Goal: Information Seeking & Learning: Learn about a topic

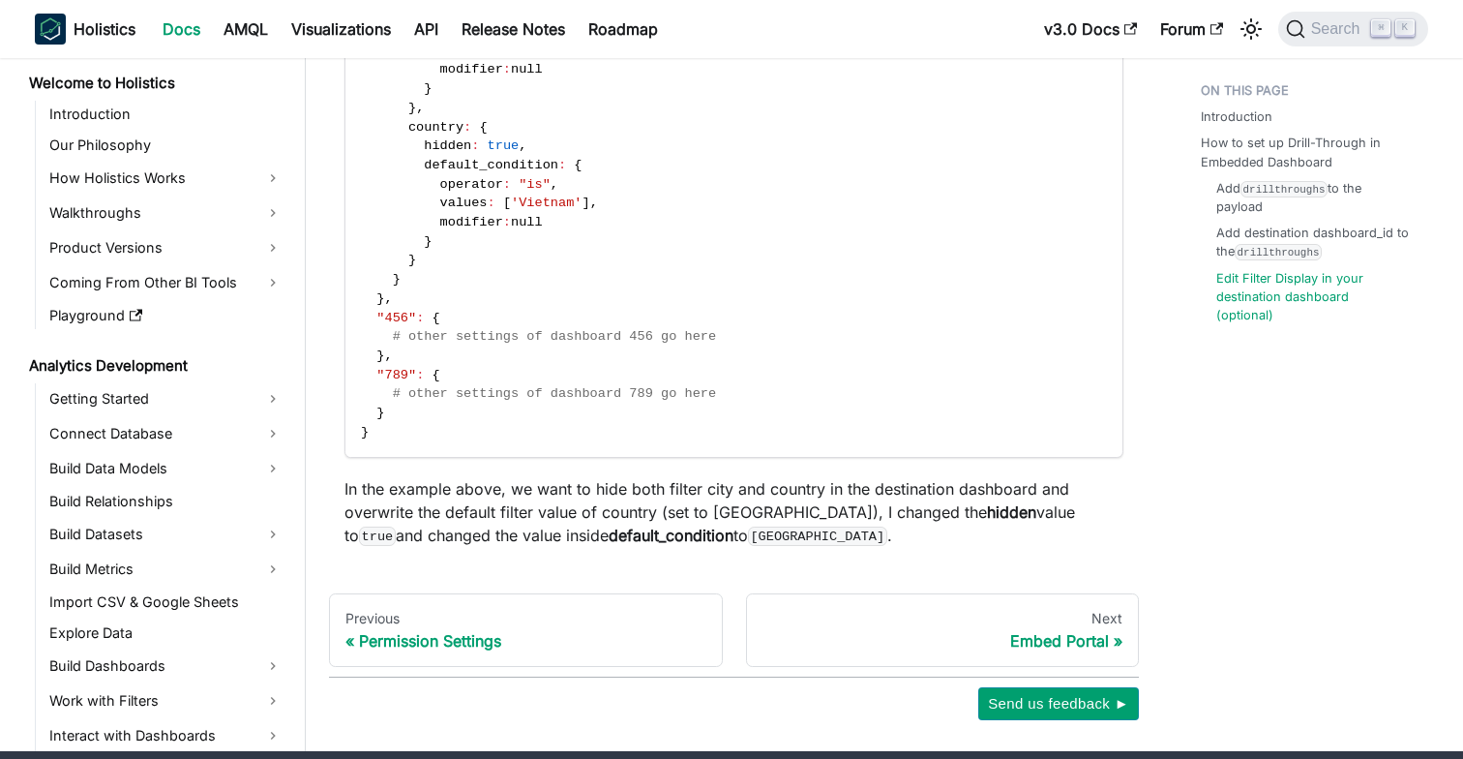
scroll to position [1615, 0]
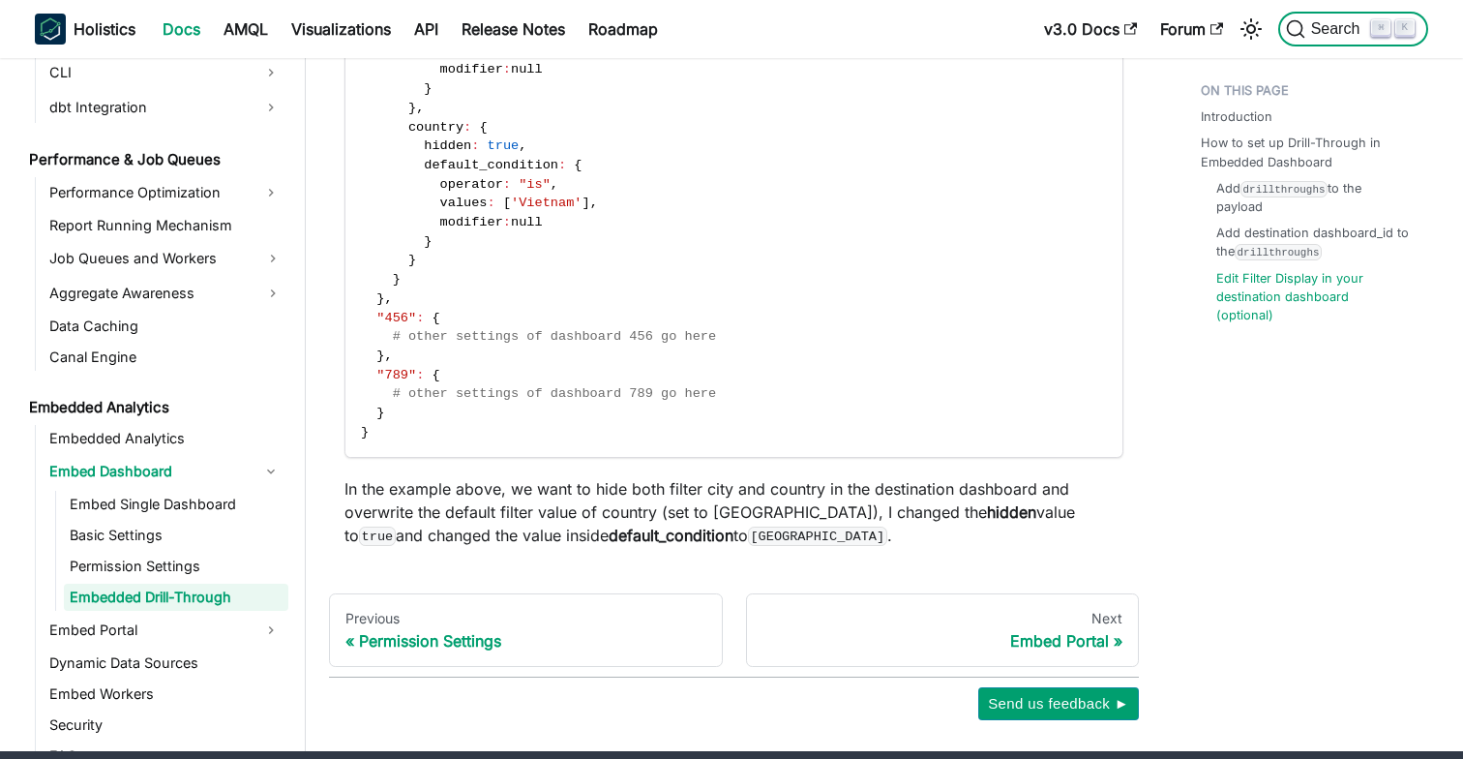
click at [1339, 22] on span "Search" at bounding box center [1338, 28] width 67 height 17
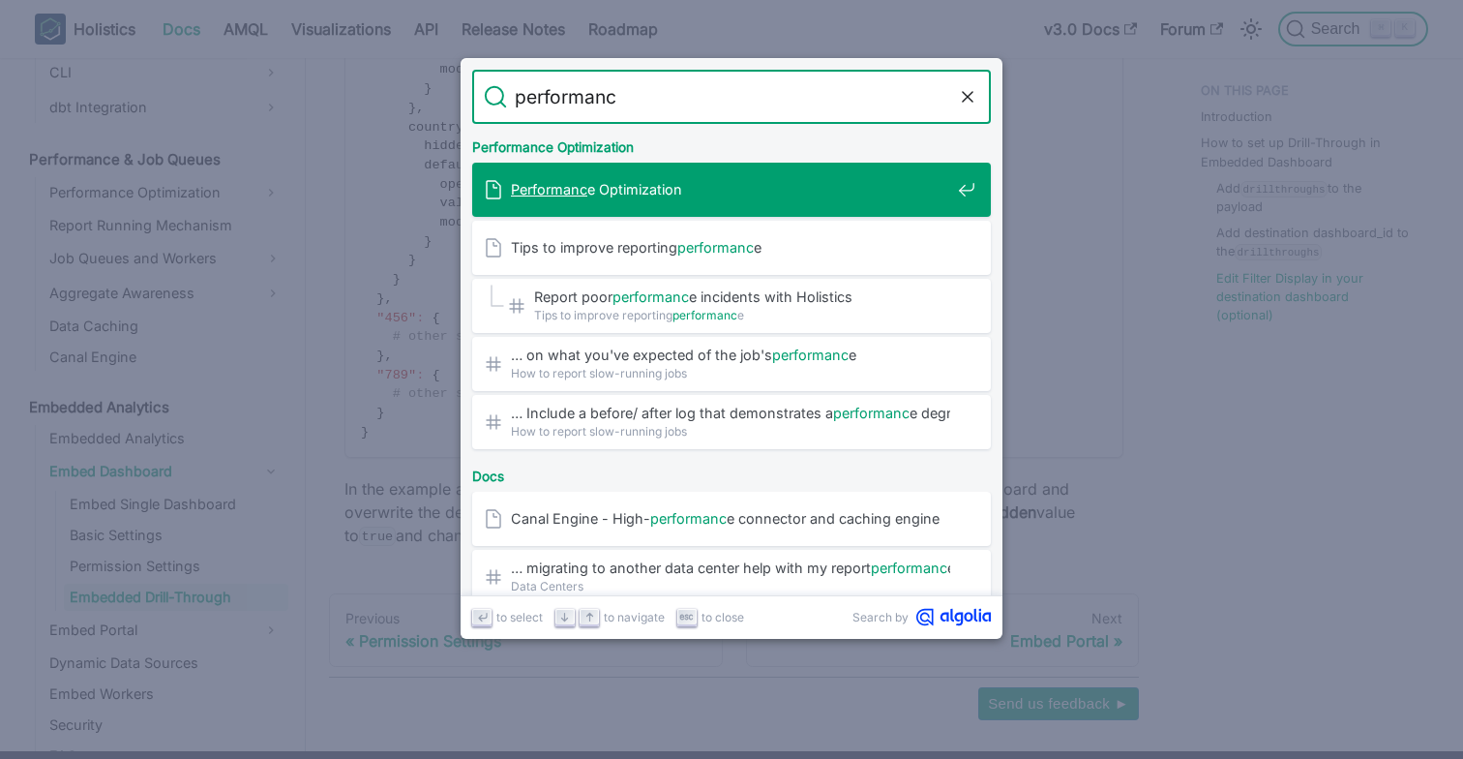
type input "performance"
click at [642, 182] on span "Performance Optimization" at bounding box center [730, 189] width 439 height 18
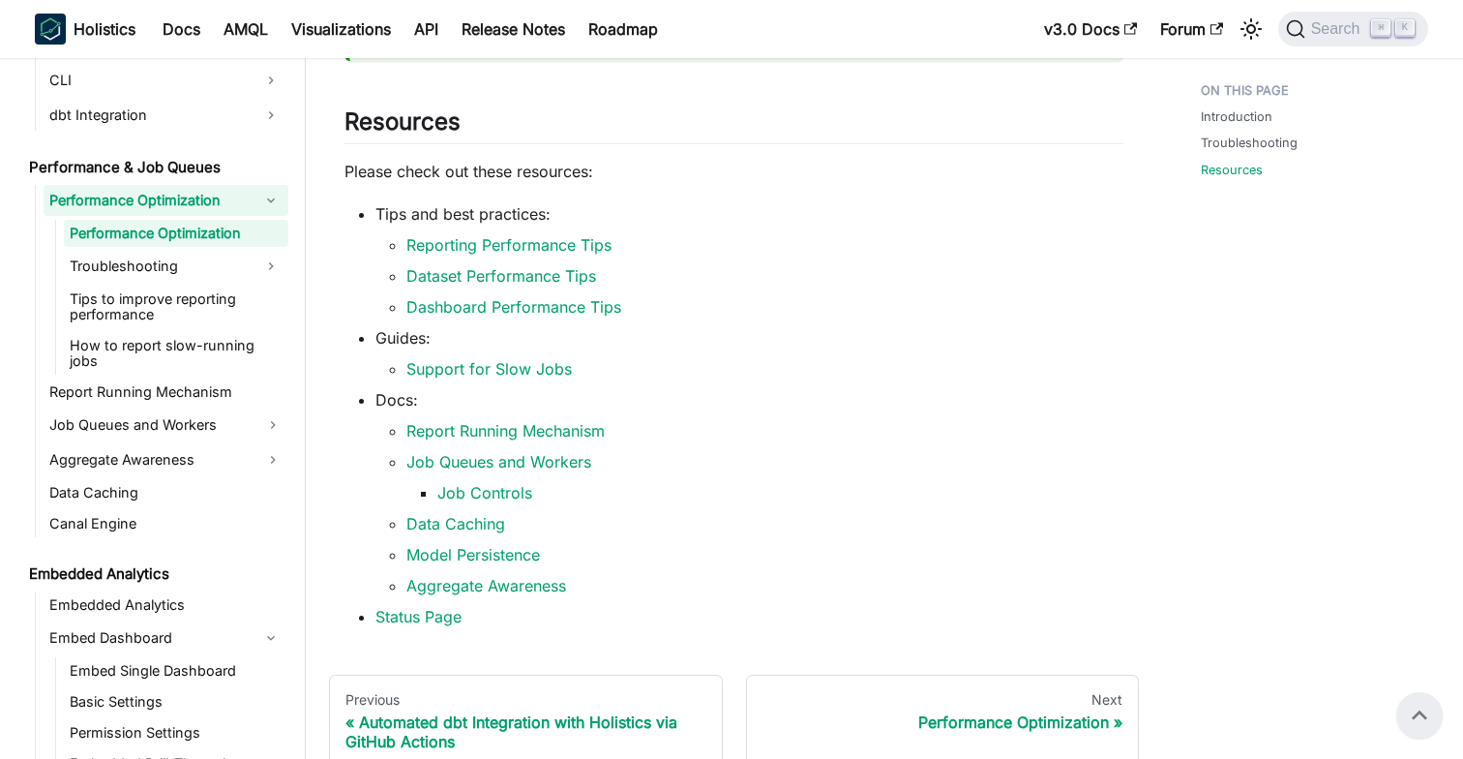
scroll to position [383, 0]
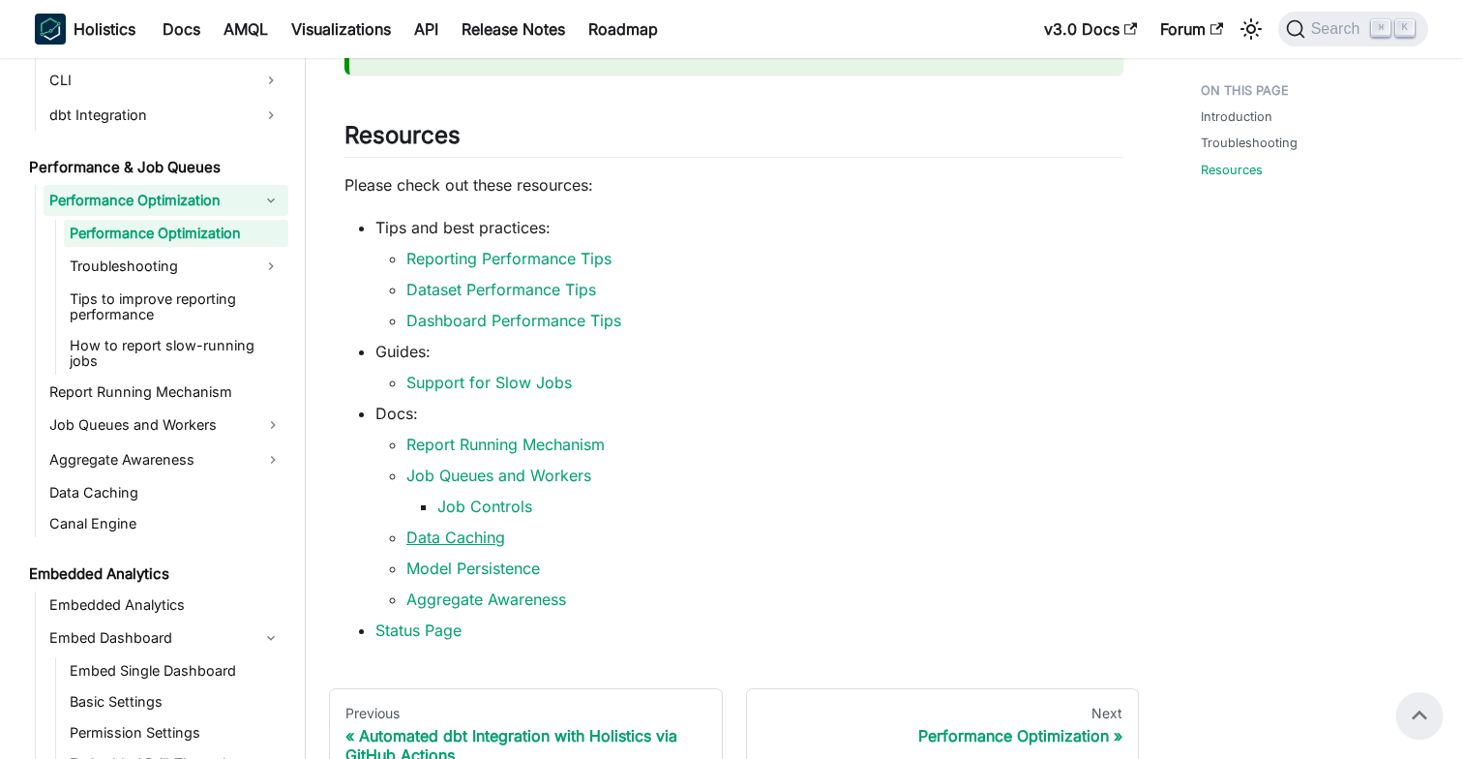
click at [497, 536] on link "Data Caching" at bounding box center [455, 536] width 99 height 19
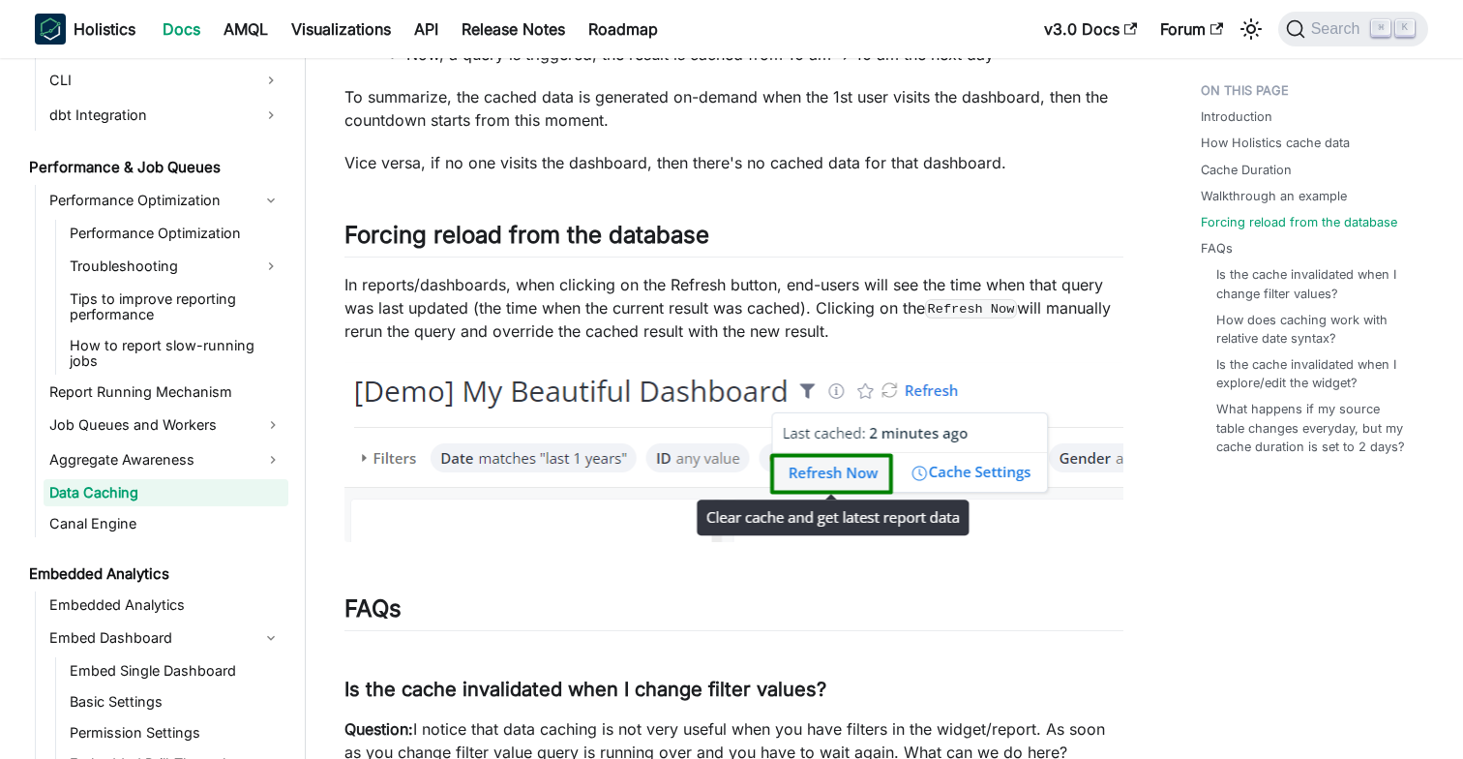
scroll to position [4199, 0]
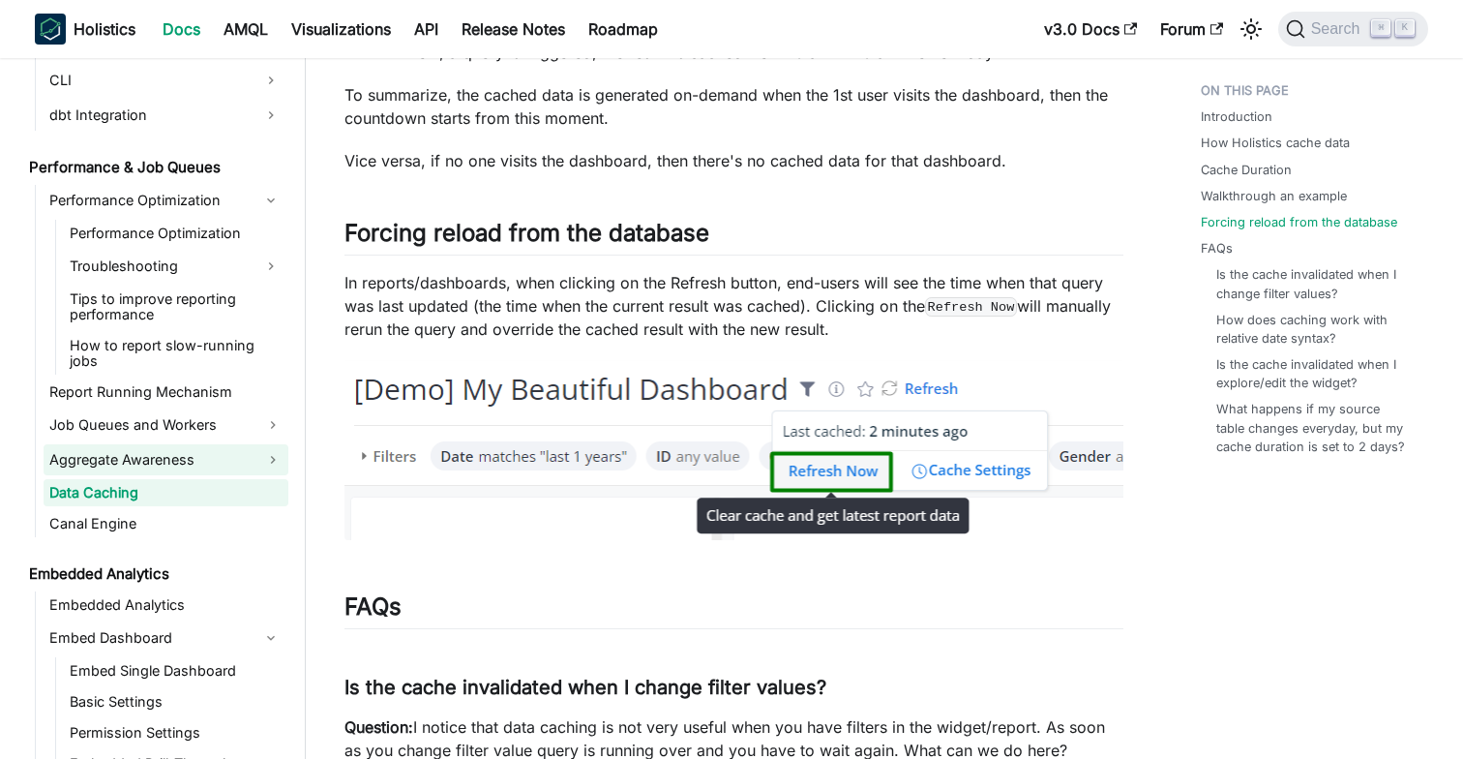
click at [173, 444] on link "Aggregate Awareness" at bounding box center [166, 459] width 245 height 31
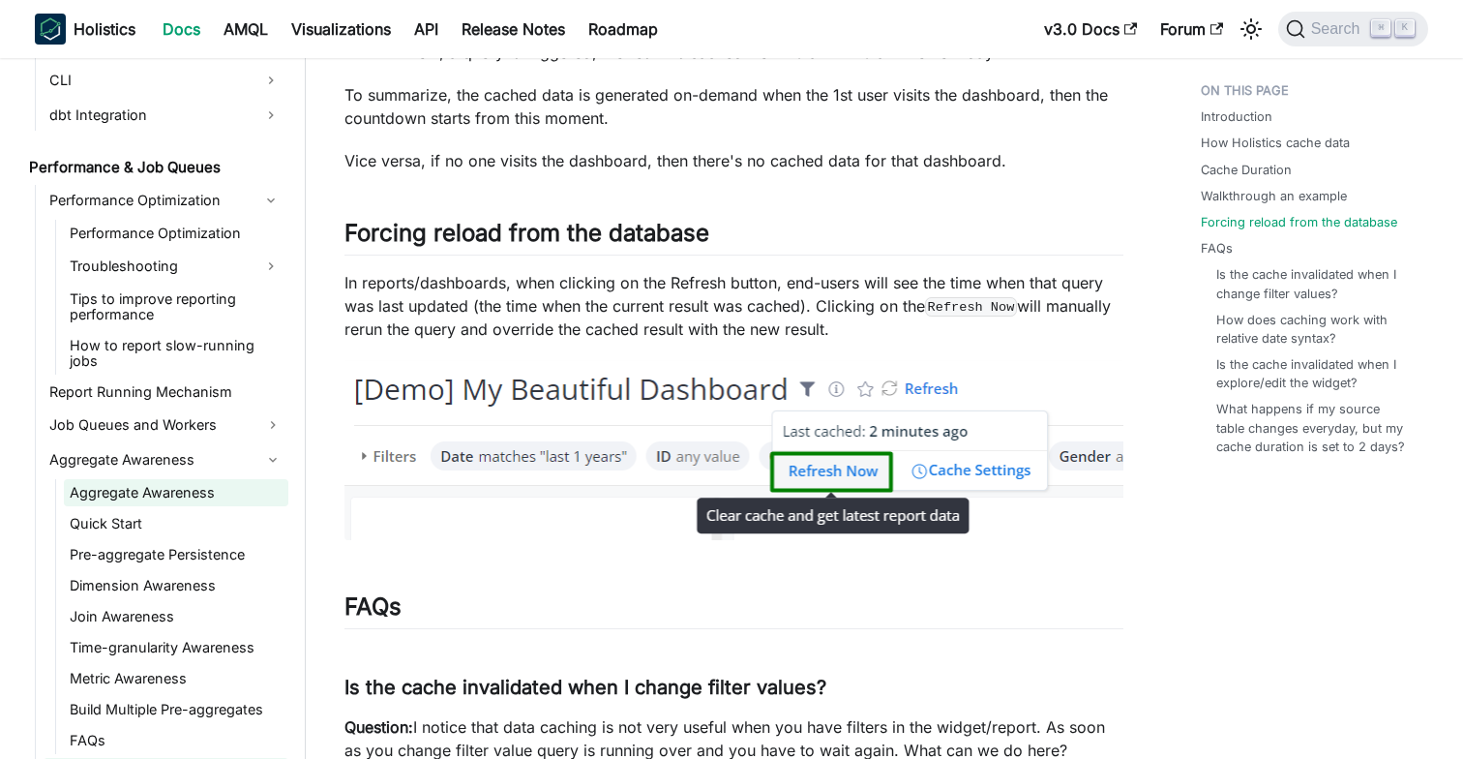
click at [143, 488] on link "Aggregate Awareness" at bounding box center [176, 492] width 224 height 27
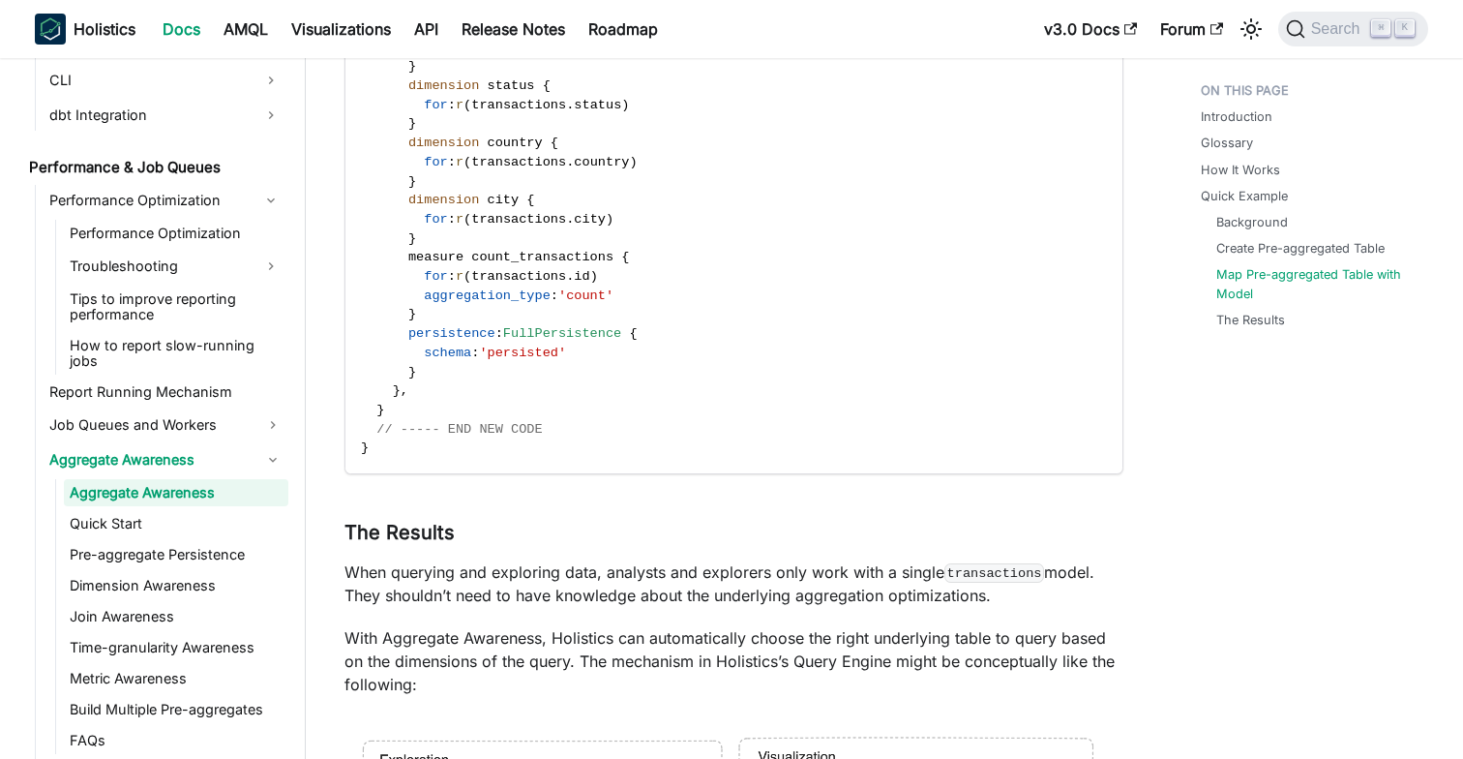
scroll to position [8465, 0]
